Goal: Task Accomplishment & Management: Manage account settings

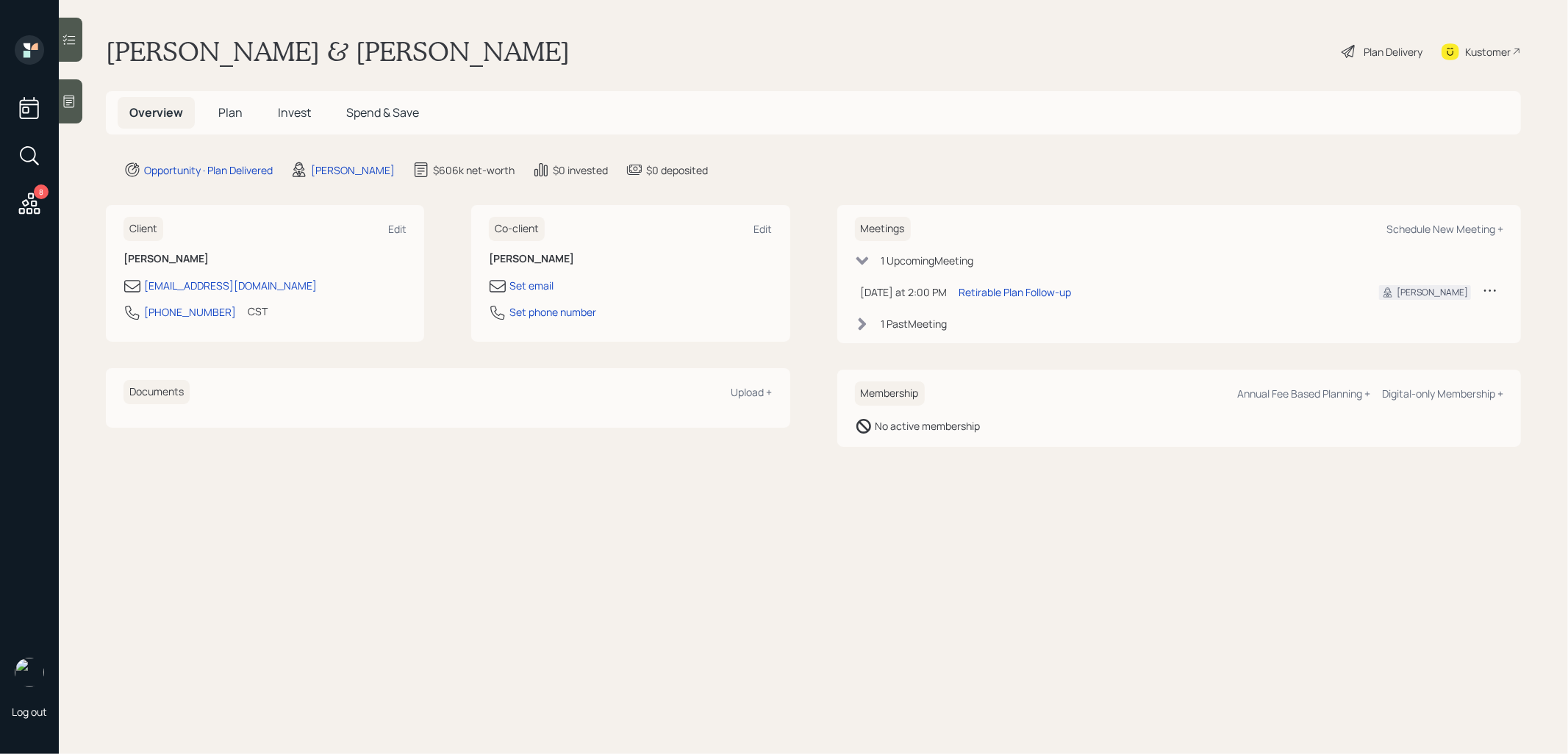
click at [230, 116] on span "Plan" at bounding box center [230, 112] width 24 height 16
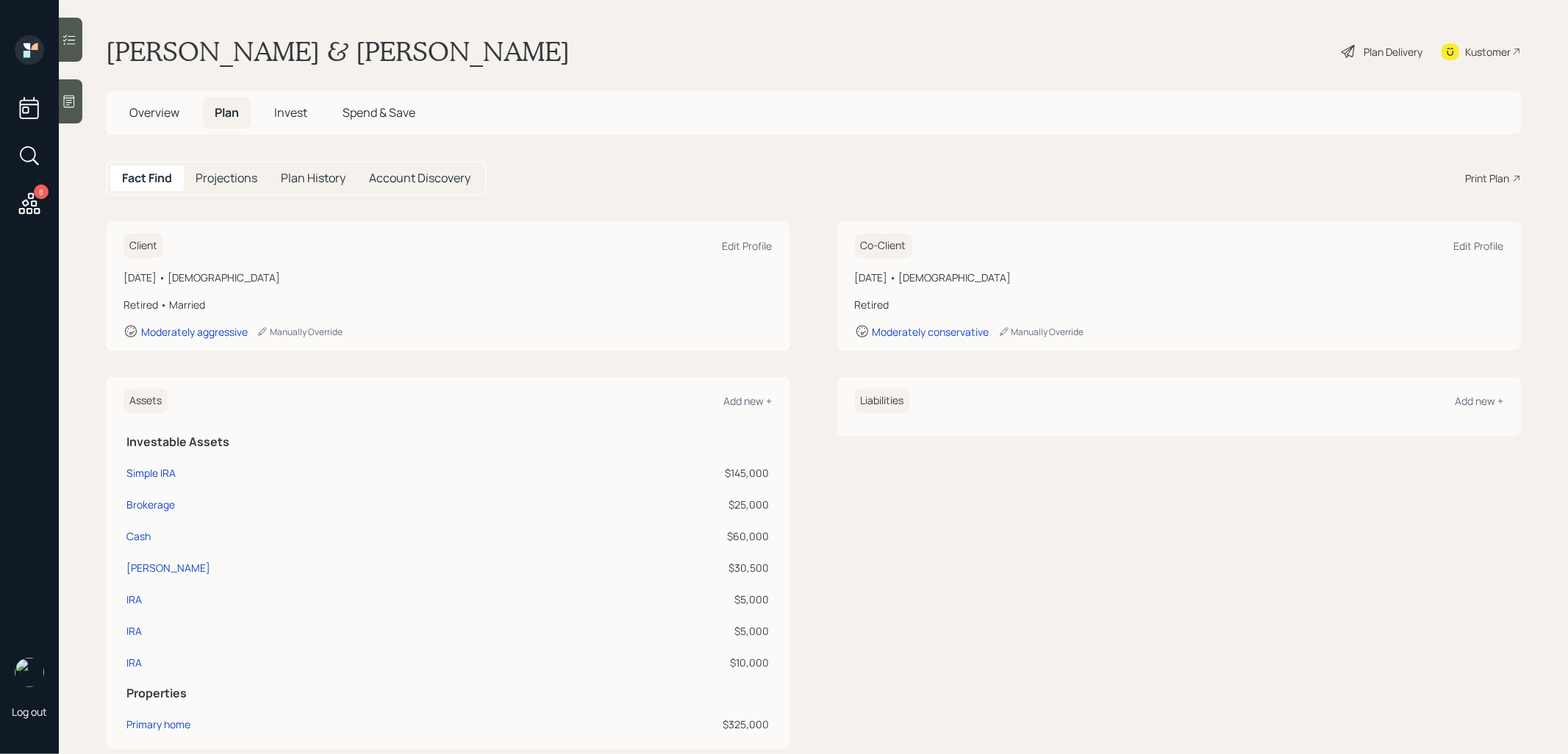
click at [1373, 57] on div "Plan Delivery" at bounding box center [1392, 51] width 59 height 15
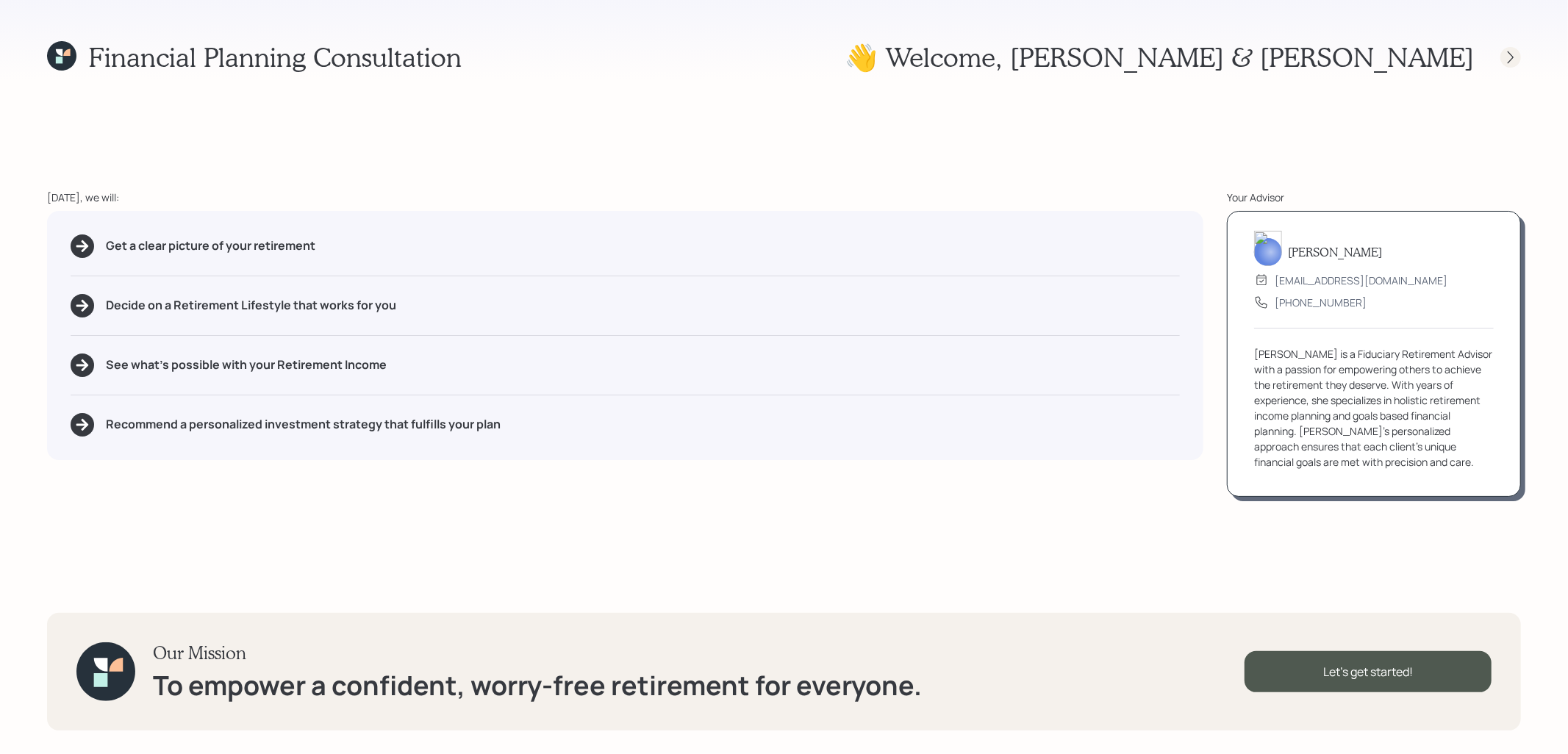
click at [1515, 58] on icon at bounding box center [1511, 57] width 15 height 15
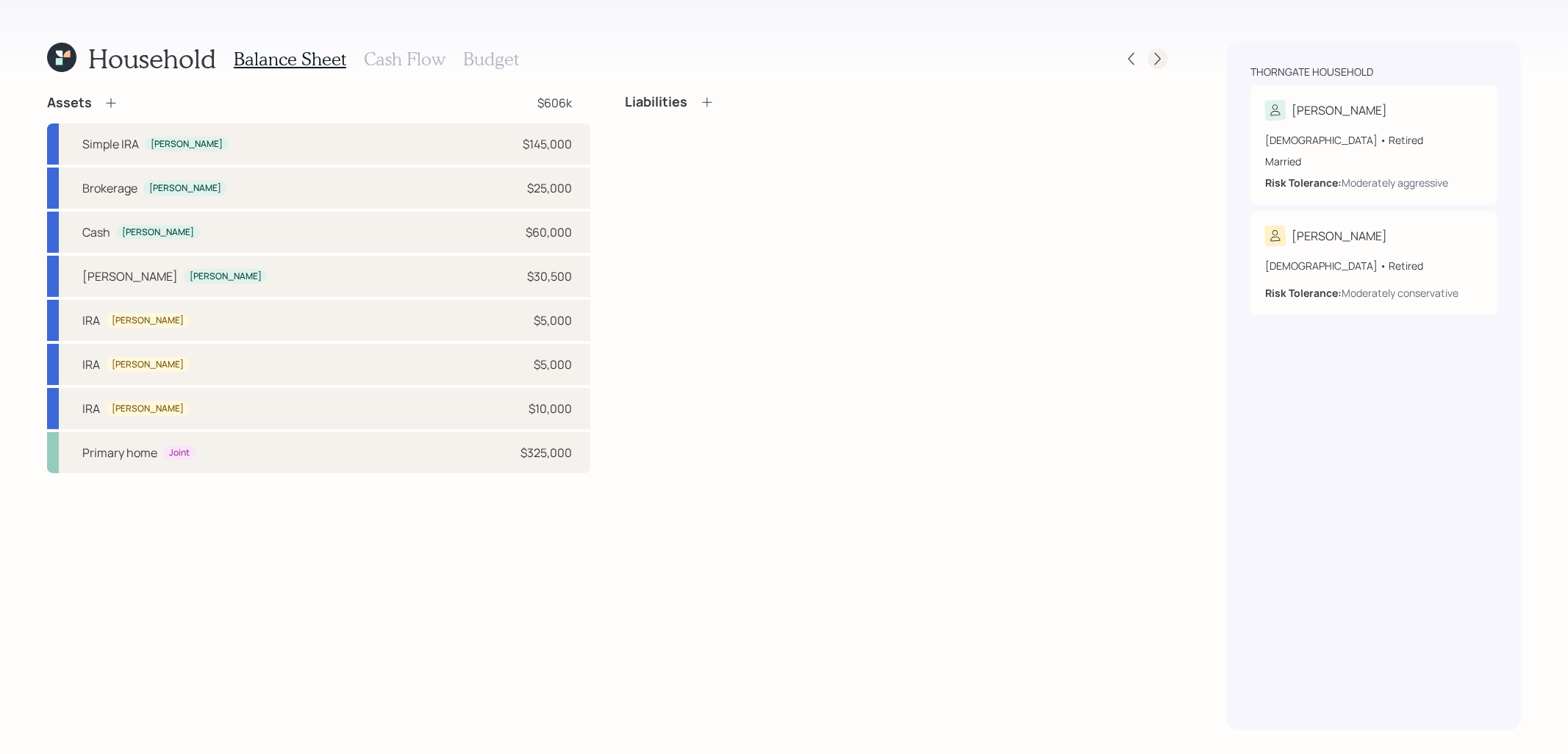
click at [1157, 59] on icon at bounding box center [1157, 58] width 15 height 15
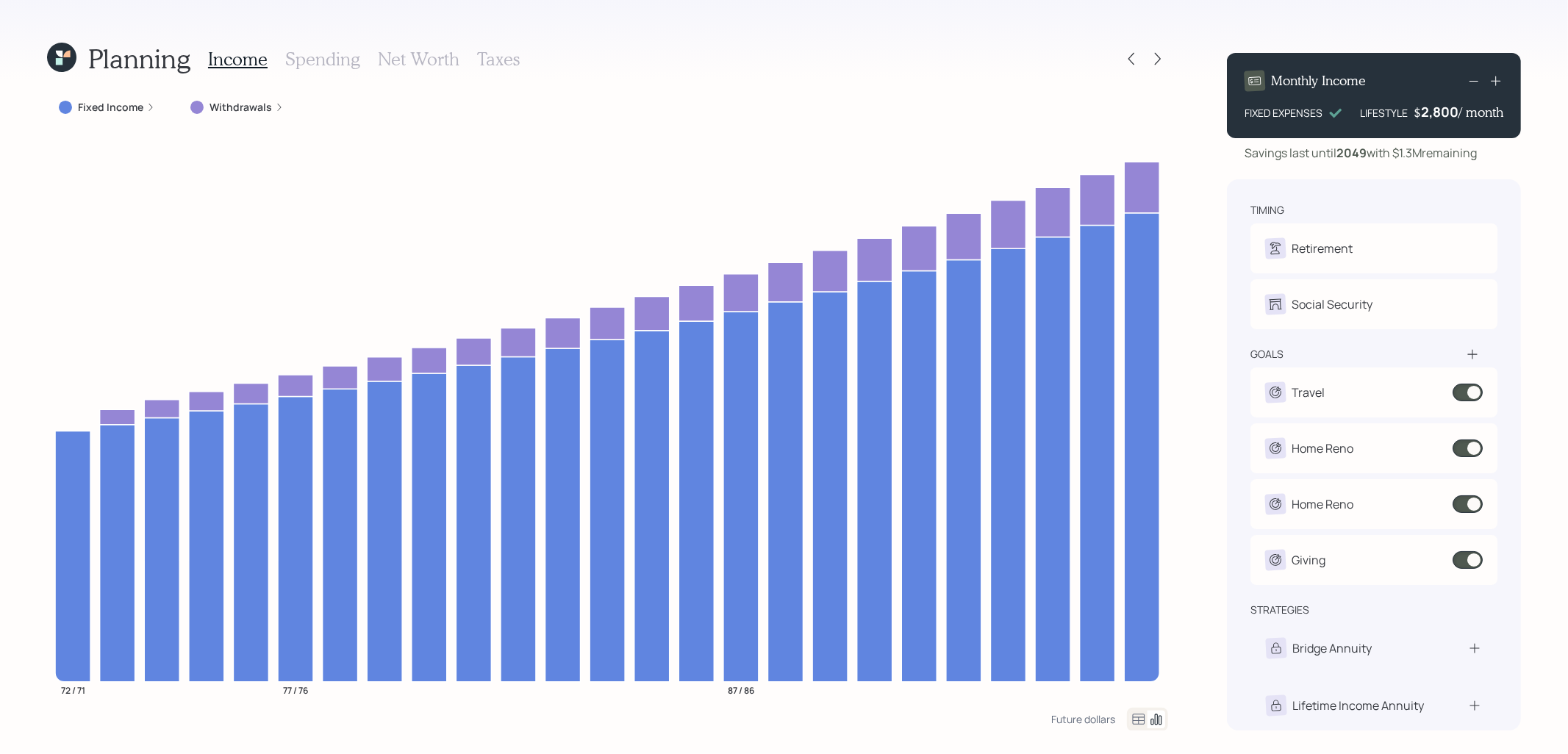
click at [322, 60] on h3 "Spending" at bounding box center [322, 59] width 75 height 21
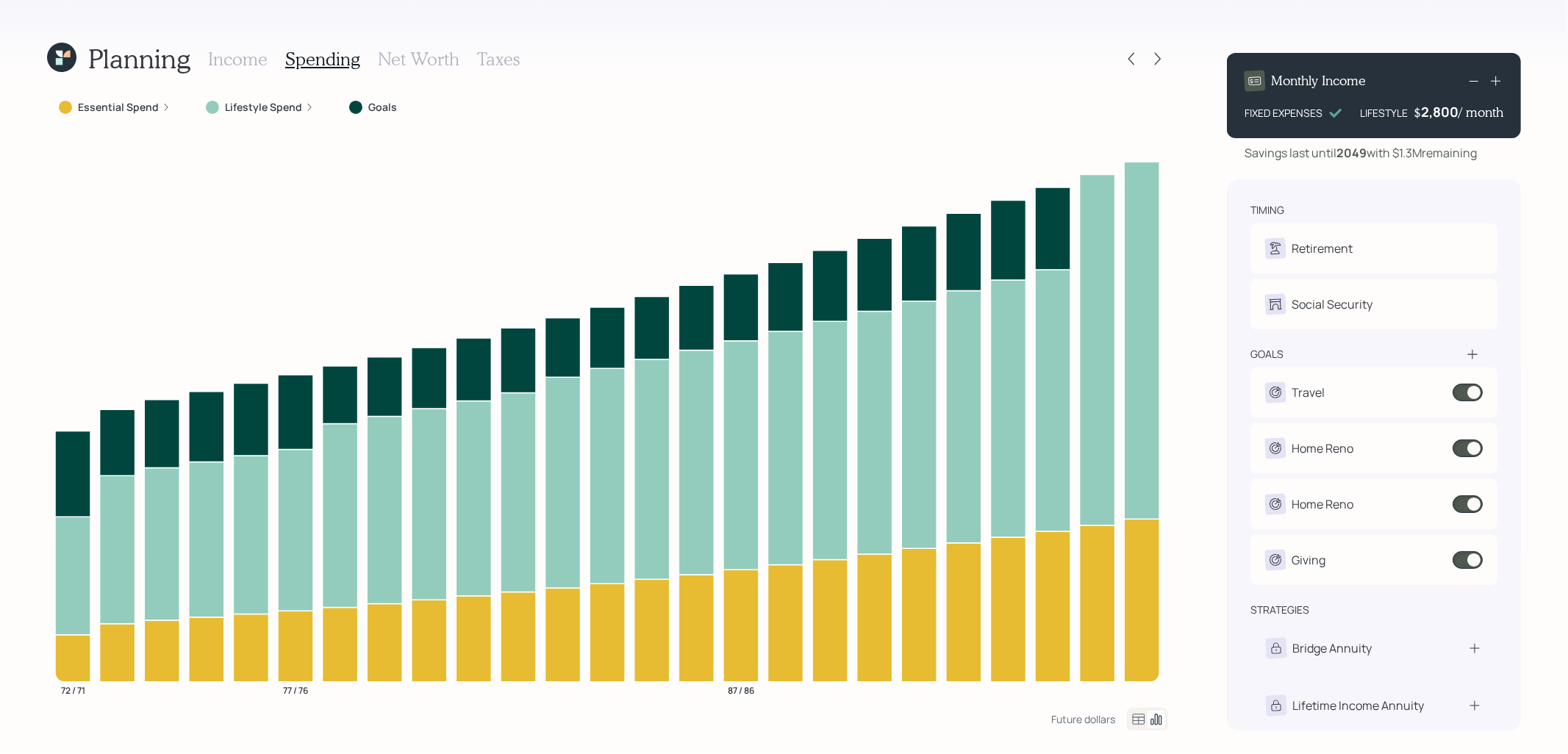
click at [1139, 720] on icon at bounding box center [1139, 719] width 12 height 11
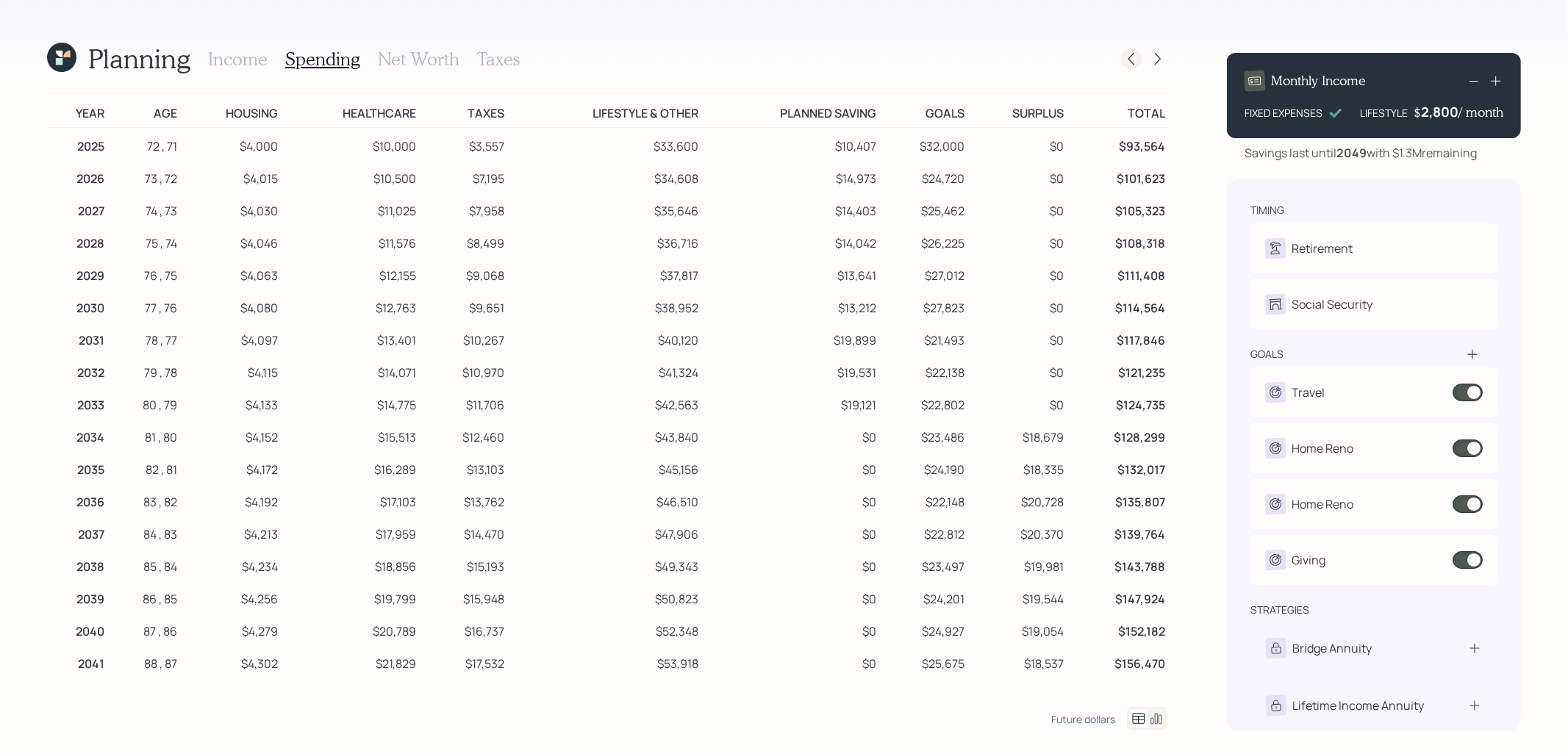
click at [1132, 62] on icon at bounding box center [1131, 59] width 6 height 12
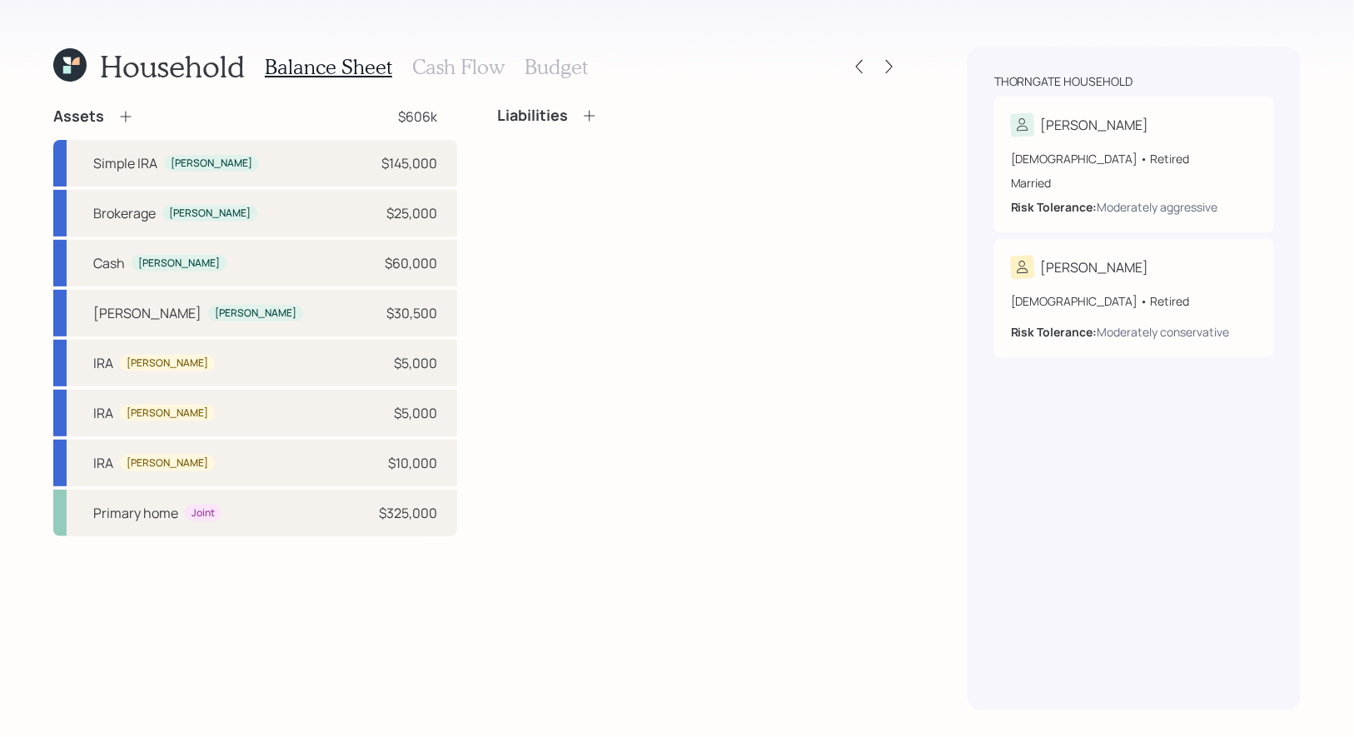
click at [77, 59] on icon at bounding box center [75, 60] width 7 height 7
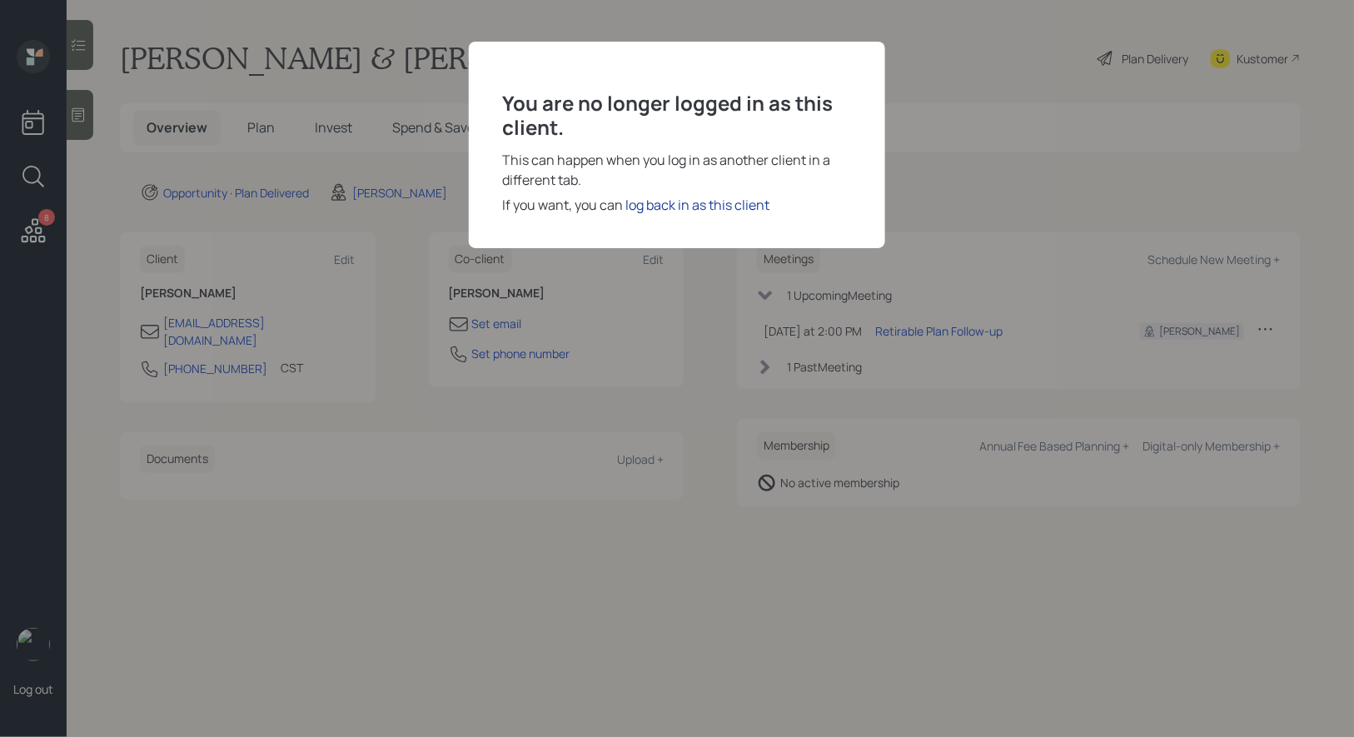
click at [674, 204] on div "log back in as this client" at bounding box center [697, 205] width 144 height 20
